Goal: Check status: Check status

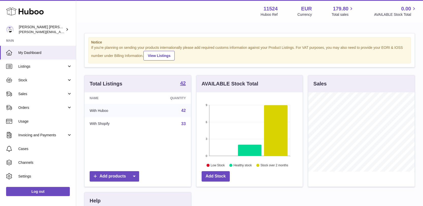
scroll to position [79, 106]
click at [39, 94] on span "Sales" at bounding box center [42, 93] width 48 height 5
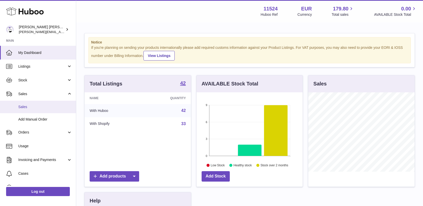
click at [35, 107] on span "Sales" at bounding box center [45, 106] width 54 height 5
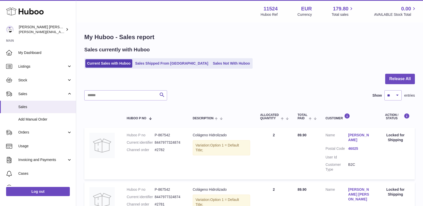
click at [208, 67] on ul "Current Sales with Huboo Sales Shipped From [GEOGRAPHIC_DATA] Sales Not With Hu…" at bounding box center [168, 63] width 168 height 10
click at [211, 64] on link "Sales Not With Huboo" at bounding box center [231, 63] width 41 height 8
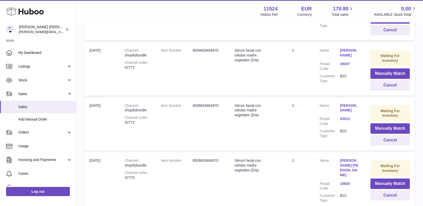
scroll to position [146, 0]
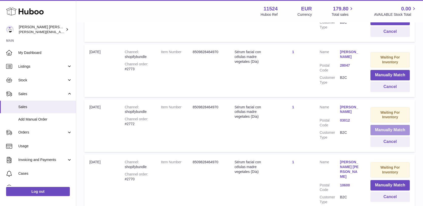
click at [386, 127] on button "Manually Match" at bounding box center [389, 130] width 39 height 10
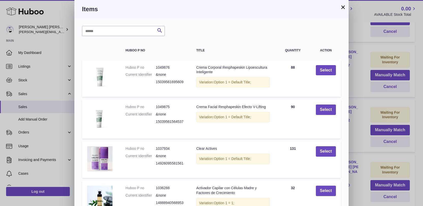
scroll to position [1, 0]
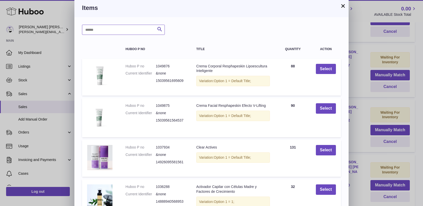
click at [100, 29] on input "text" at bounding box center [123, 30] width 83 height 10
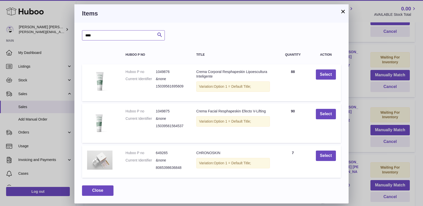
scroll to position [1, 0]
type input "*"
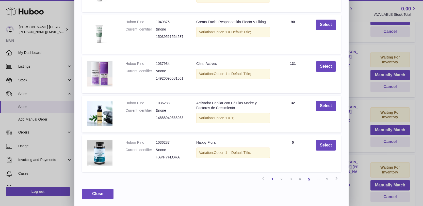
scroll to position [84, 0]
click at [282, 177] on link "2" at bounding box center [281, 179] width 9 height 9
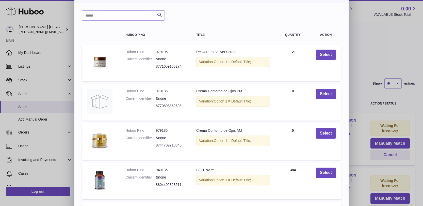
scroll to position [0, 0]
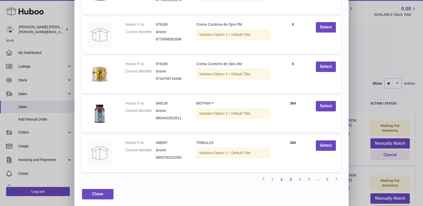
click at [289, 179] on link "3" at bounding box center [290, 178] width 9 height 9
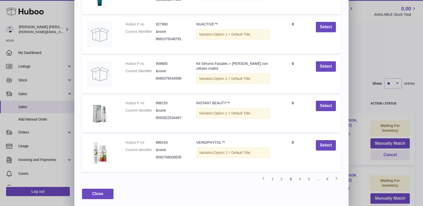
scroll to position [82, 0]
click at [300, 177] on link "4" at bounding box center [299, 178] width 9 height 9
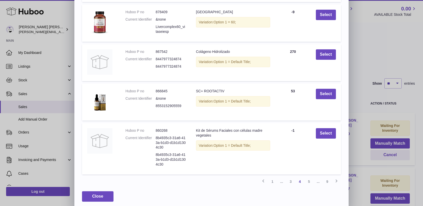
scroll to position [95, 0]
click at [312, 179] on link "5" at bounding box center [308, 180] width 9 height 9
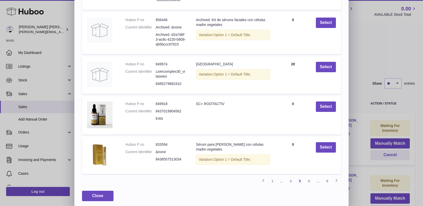
scroll to position [91, 0]
click at [310, 178] on link "6" at bounding box center [308, 180] width 9 height 9
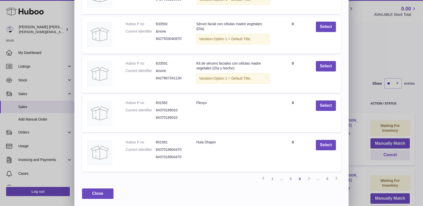
scroll to position [82, 0]
click at [308, 178] on link "7" at bounding box center [308, 178] width 9 height 9
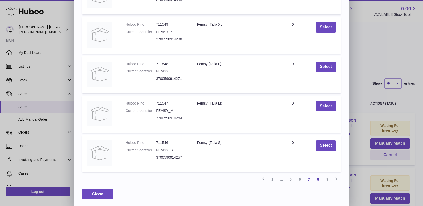
click at [318, 179] on link "8" at bounding box center [317, 178] width 9 height 9
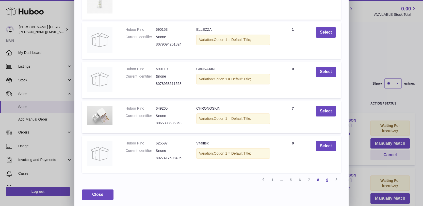
click at [326, 176] on link "9" at bounding box center [327, 179] width 9 height 9
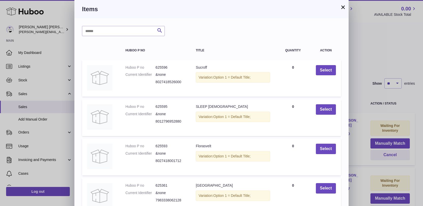
scroll to position [0, 0]
click at [342, 8] on button "×" at bounding box center [343, 7] width 6 height 6
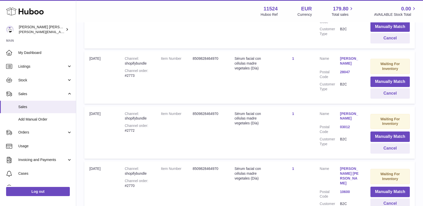
scroll to position [142, 0]
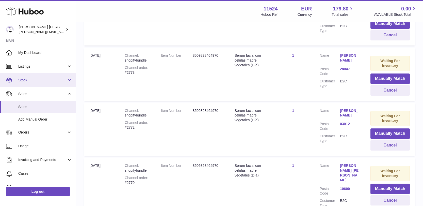
click at [33, 83] on link "Stock" at bounding box center [38, 80] width 76 height 14
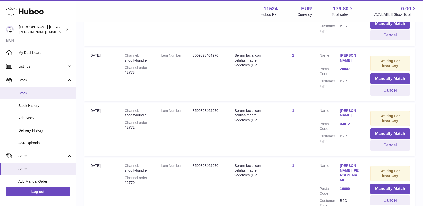
click at [27, 90] on link "Stock" at bounding box center [38, 93] width 76 height 12
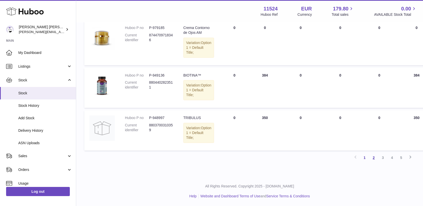
click at [375, 158] on link "2" at bounding box center [373, 157] width 9 height 9
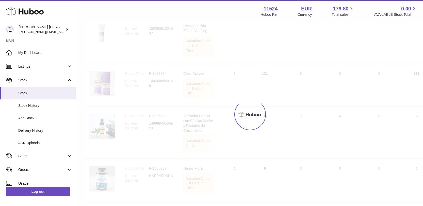
scroll to position [23, 0]
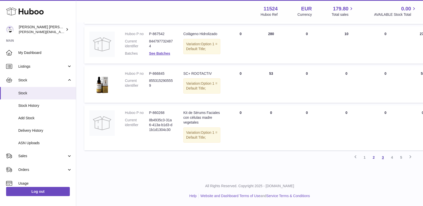
click at [379, 162] on link "3" at bounding box center [382, 157] width 9 height 9
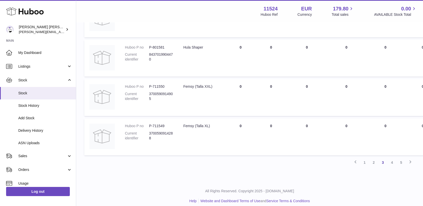
scroll to position [380, 0]
click at [403, 166] on link "5" at bounding box center [400, 161] width 9 height 9
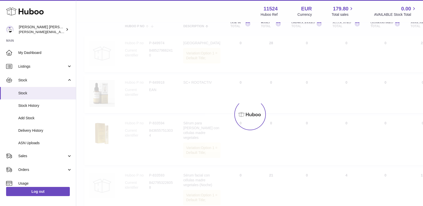
scroll to position [23, 0]
